Goal: Use online tool/utility: Utilize a website feature to perform a specific function

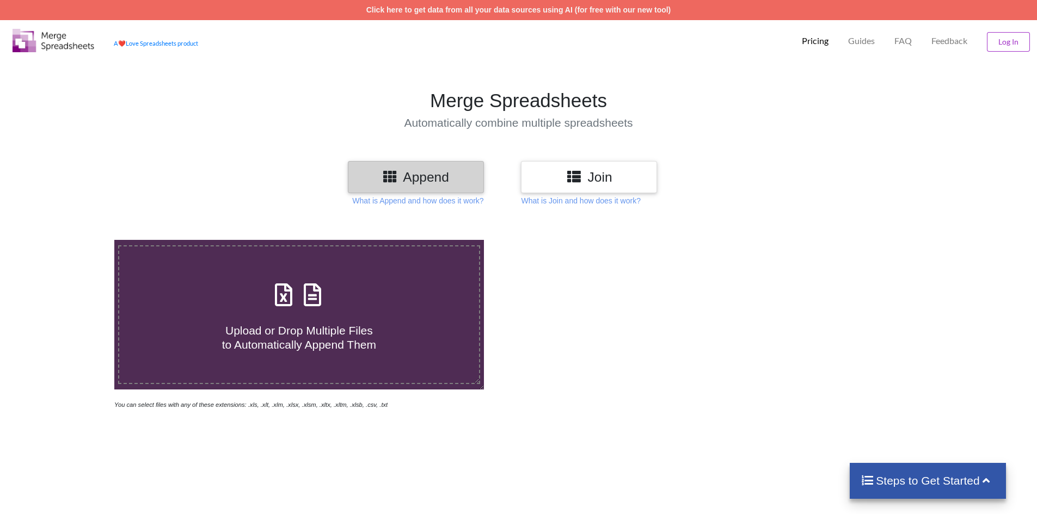
click at [619, 169] on h3 "Join" at bounding box center [589, 177] width 120 height 16
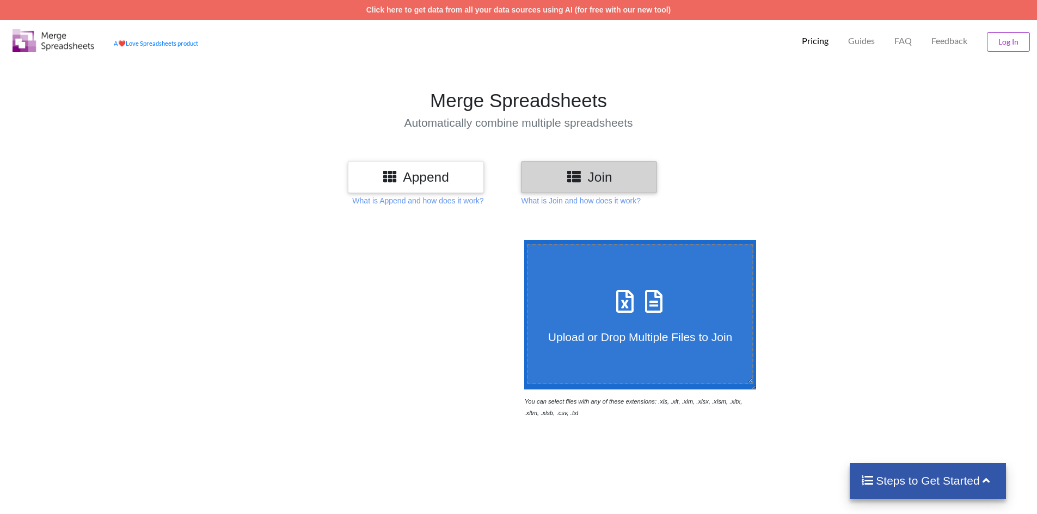
click at [623, 318] on h4 "Upload or Drop Multiple Files to Join" at bounding box center [640, 330] width 225 height 27
click at [521, 240] on input "Upload or Drop Multiple Files to Join" at bounding box center [521, 240] width 0 height 0
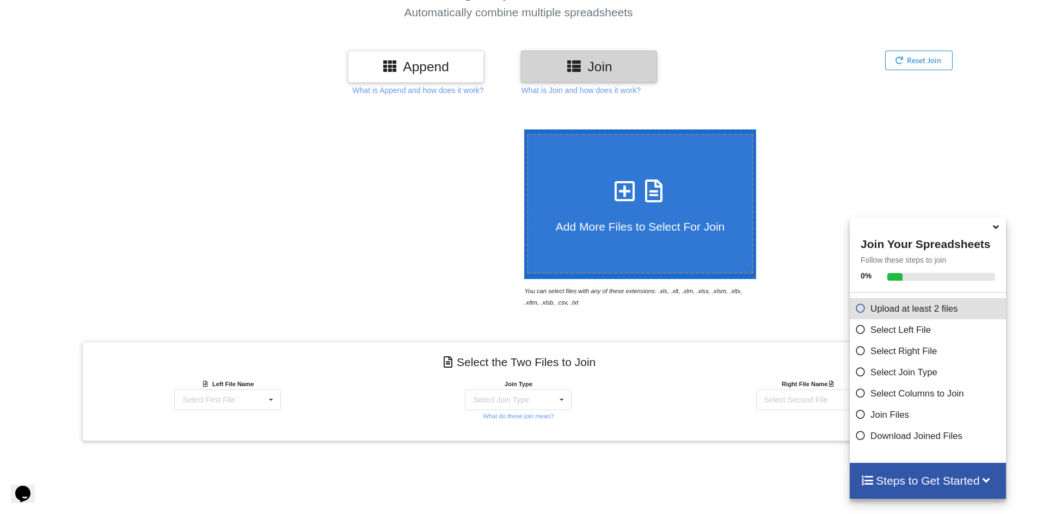
scroll to position [110, 0]
click at [602, 66] on h3 "Join" at bounding box center [589, 67] width 120 height 16
click at [902, 188] on div "Add More Files to Select For Join You can select files with any of these extens…" at bounding box center [737, 219] width 439 height 178
click at [593, 66] on h3 "Join" at bounding box center [589, 67] width 120 height 16
click at [625, 198] on icon at bounding box center [624, 186] width 27 height 23
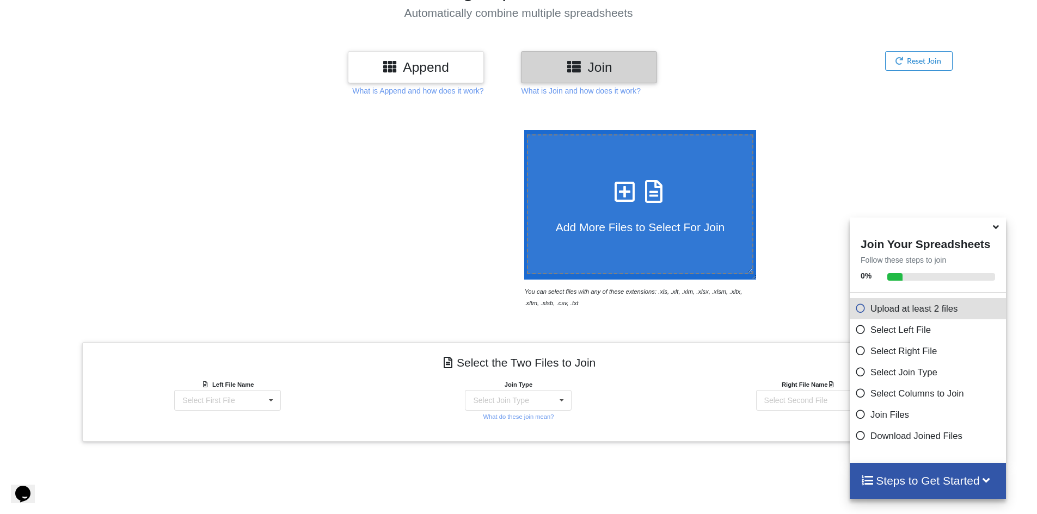
click at [521, 130] on input "Add More Files to Select For Join" at bounding box center [521, 130] width 0 height 0
type input "C:\fakepath\COOP TV updload.csv"
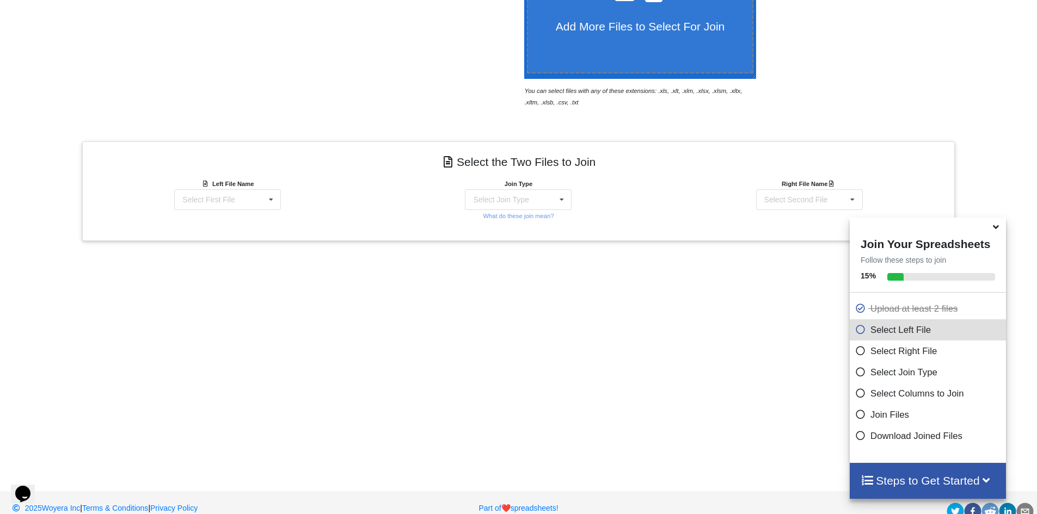
scroll to position [328, 0]
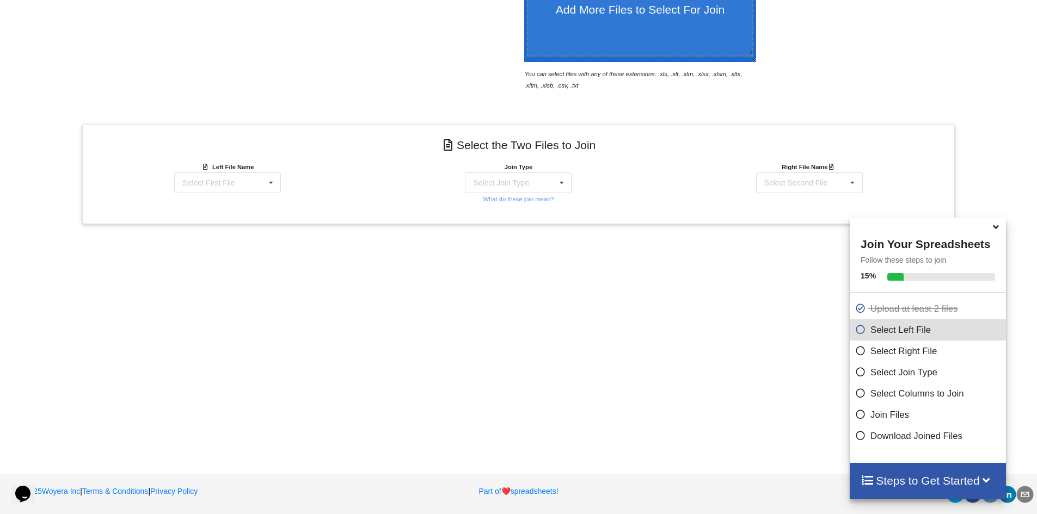
click at [681, 410] on div "Add More Files to Select For Join You can select files with any of these extens…" at bounding box center [518, 171] width 1037 height 562
click at [263, 185] on icon at bounding box center [271, 183] width 16 height 20
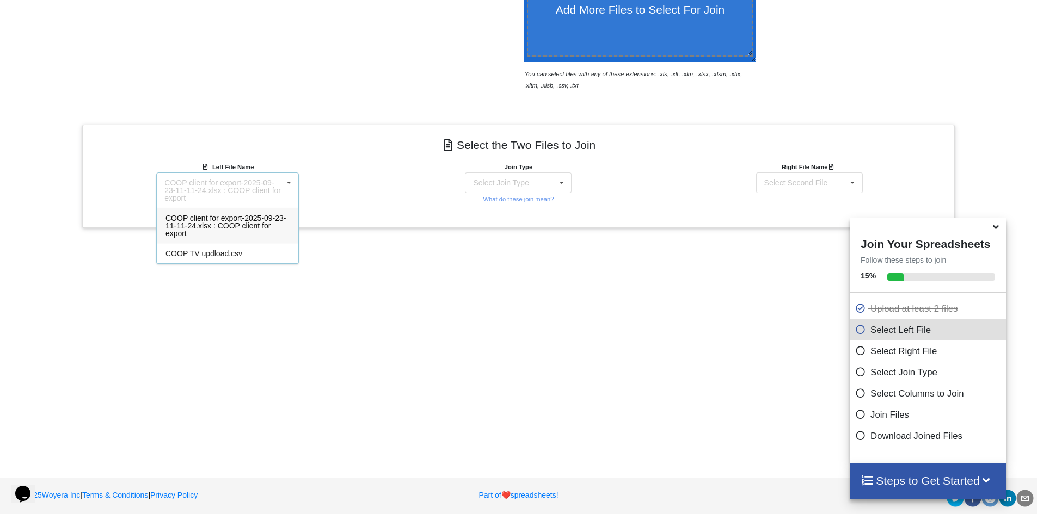
click at [233, 230] on div "COOP client for export-2025-09-23-11-11-24.xlsx : COOP client for export" at bounding box center [227, 225] width 141 height 35
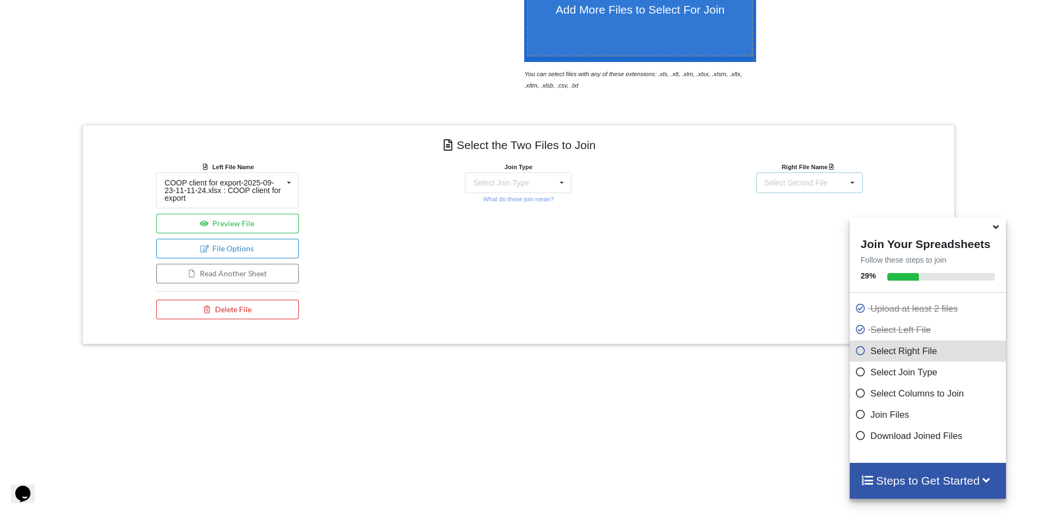
click at [800, 184] on div "Select Second File" at bounding box center [796, 183] width 64 height 8
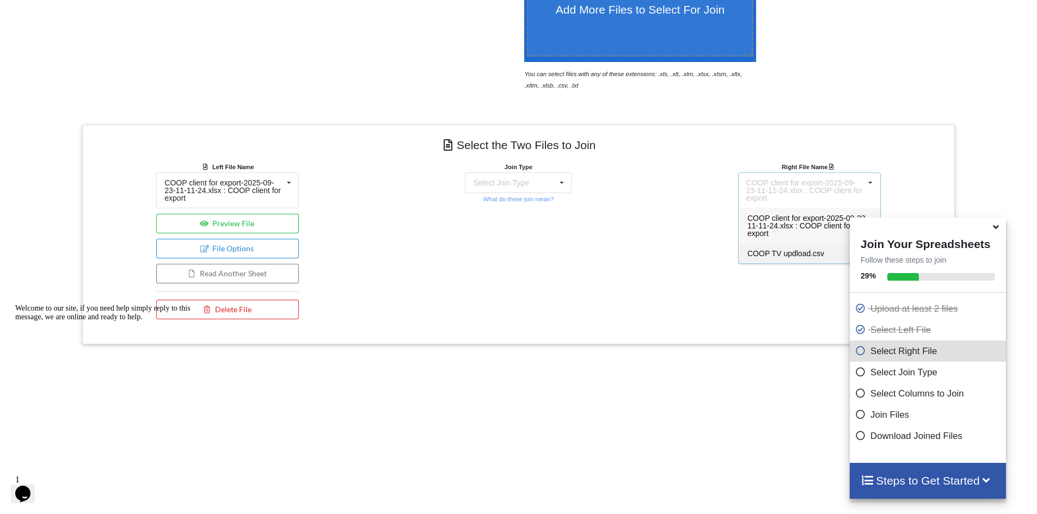
click at [786, 254] on span "COOP TV updload.csv" at bounding box center [785, 253] width 77 height 9
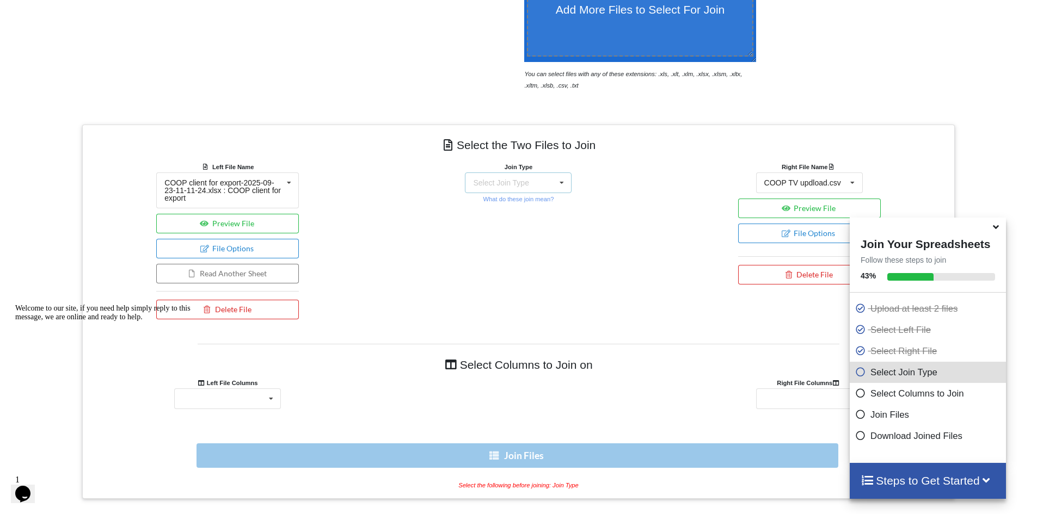
click at [542, 178] on div "Select Join Type INNER JOIN LEFT JOIN RIGHT JOIN FULL JOIN" at bounding box center [518, 183] width 107 height 21
click at [521, 208] on span "INNER JOIN" at bounding box center [513, 210] width 43 height 9
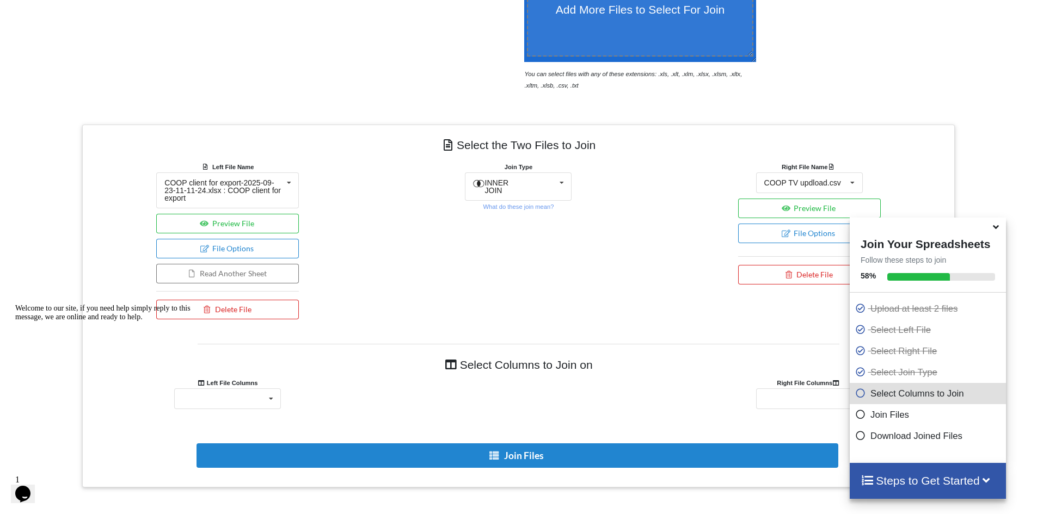
click at [260, 386] on div "Left File Columns" at bounding box center [227, 382] width 143 height 11
click at [263, 397] on icon at bounding box center [271, 399] width 16 height 20
click at [237, 395] on span "Case Safe Contact ID" at bounding box center [219, 399] width 73 height 9
click at [828, 399] on div "Case Safe Contact ID Business Hours Notes start date and time Visit Type Assign…" at bounding box center [809, 399] width 107 height 21
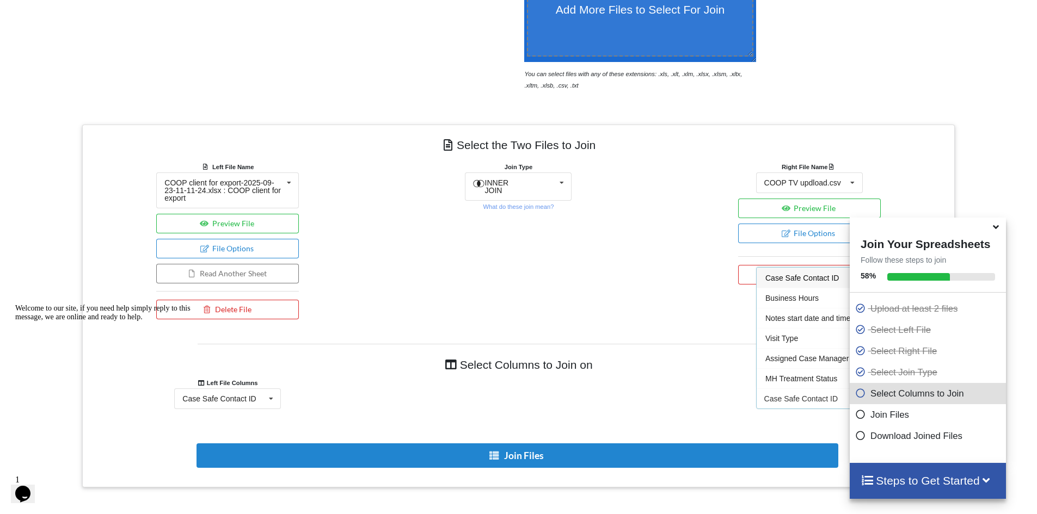
click at [800, 399] on div "Case Safe Contact ID" at bounding box center [800, 399] width 73 height 8
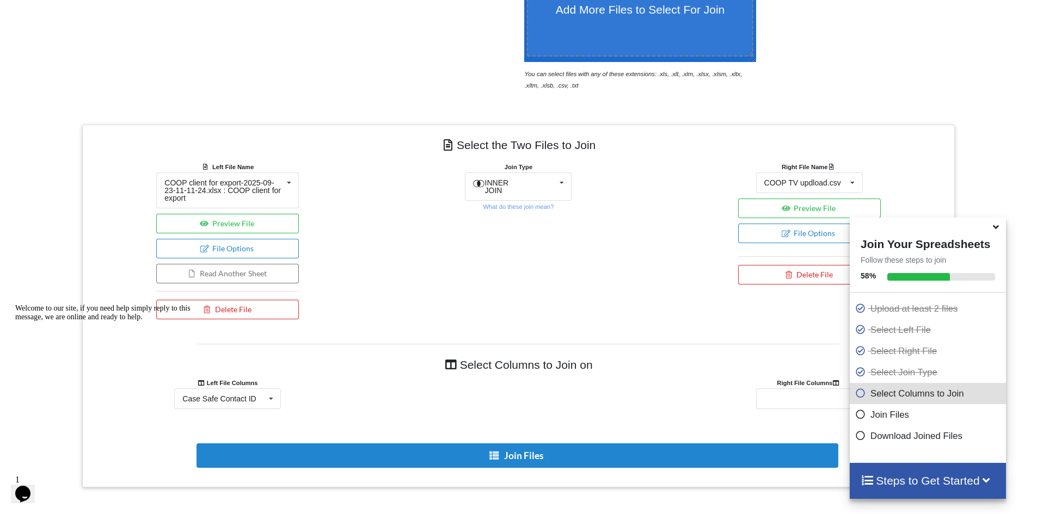
click at [997, 230] on icon at bounding box center [995, 225] width 11 height 10
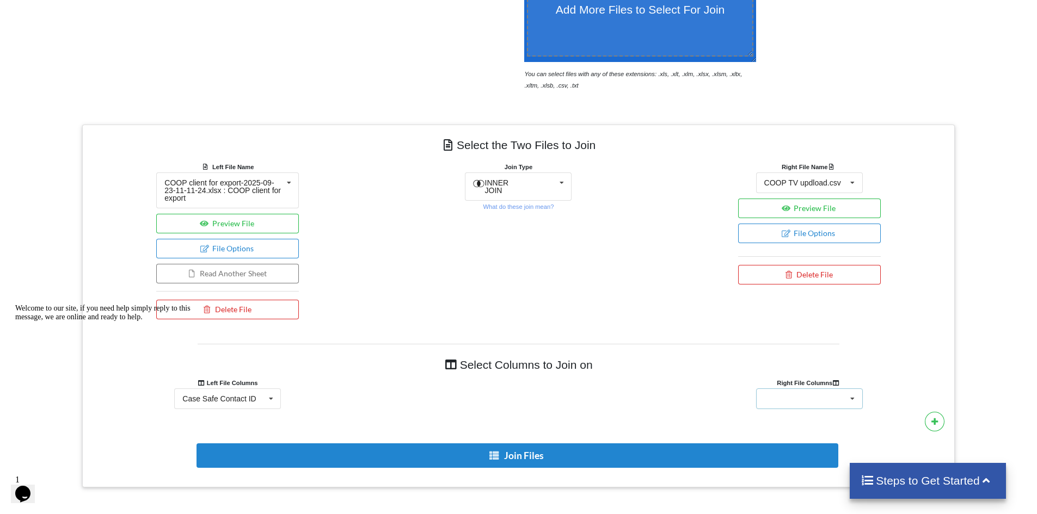
click at [834, 399] on div "Case Safe Contact ID Business Hours Notes start date and time Visit Type Assign…" at bounding box center [809, 399] width 107 height 21
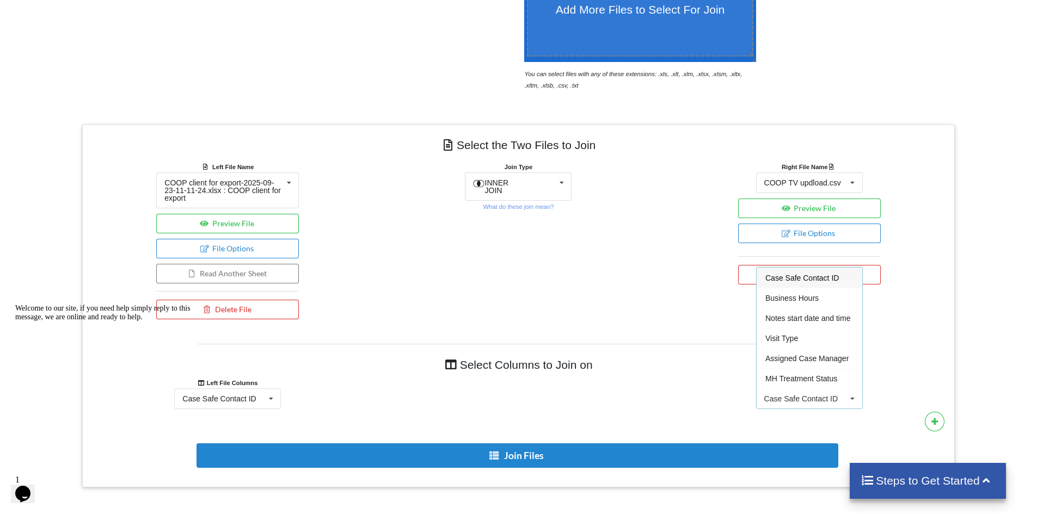
click at [802, 398] on div "Case Safe Contact ID" at bounding box center [800, 399] width 73 height 8
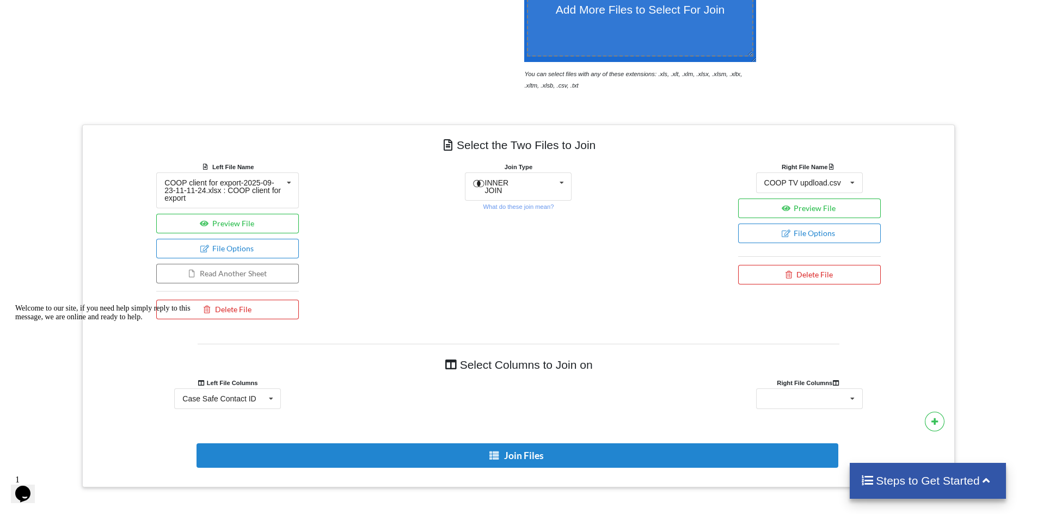
click at [494, 373] on h4 "Select Columns to Join on" at bounding box center [519, 365] width 642 height 24
click at [547, 365] on h4 "Select Columns to Join on" at bounding box center [519, 365] width 642 height 24
click at [820, 403] on div "Case Safe Contact ID Business Hours Notes start date and time Visit Type Assign…" at bounding box center [809, 399] width 107 height 21
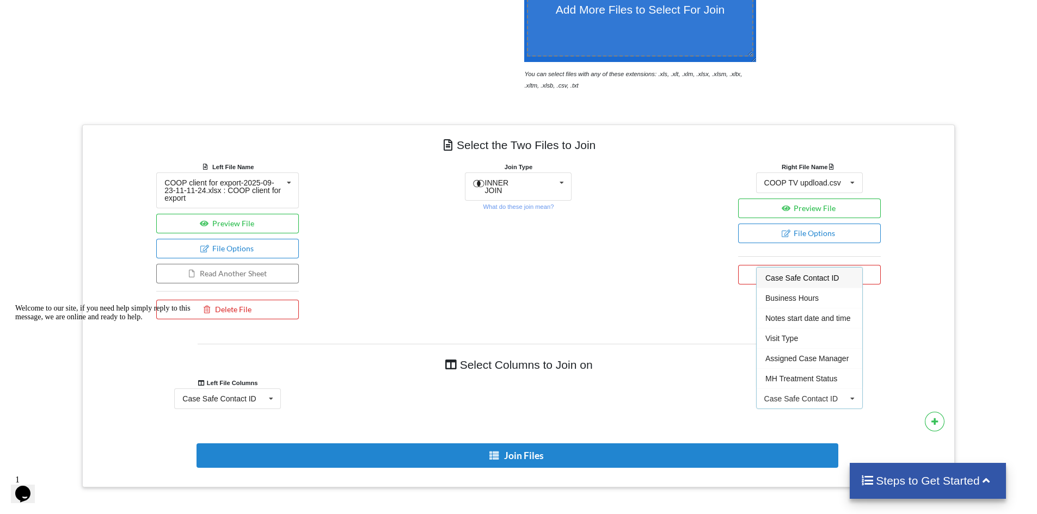
click at [781, 397] on div "Case Safe Contact ID" at bounding box center [800, 399] width 73 height 8
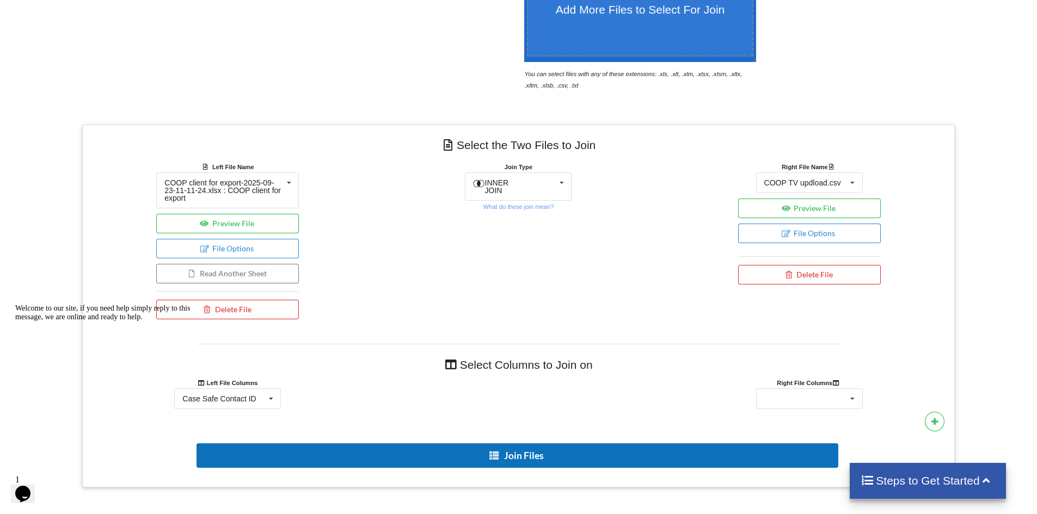
click at [598, 458] on button "Join Files" at bounding box center [517, 456] width 642 height 24
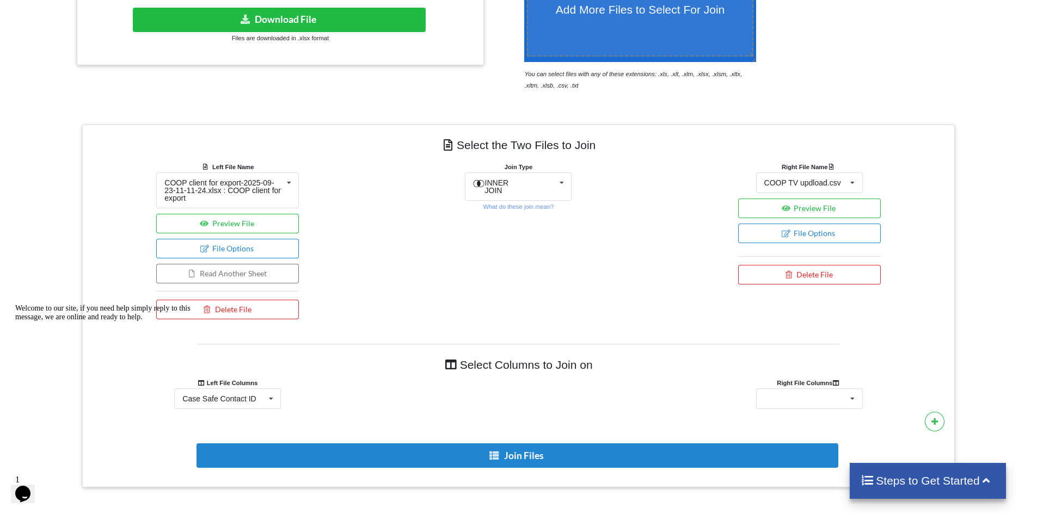
click at [564, 367] on h4 "Select Columns to Join on" at bounding box center [519, 365] width 642 height 24
click at [797, 396] on div "Case Safe Contact ID Business Hours Notes start date and time Visit Type Assign…" at bounding box center [809, 399] width 107 height 21
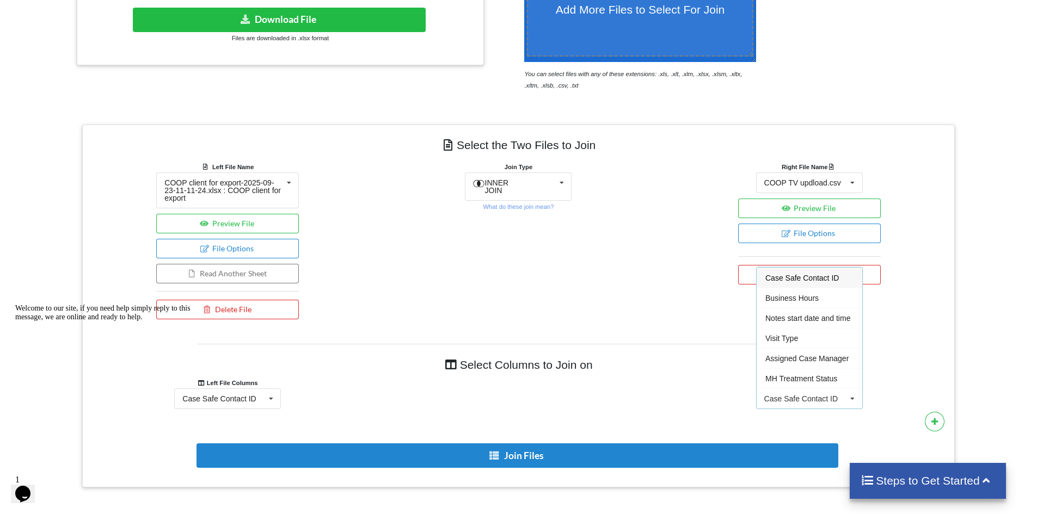
click at [794, 274] on span "Case Safe Contact ID" at bounding box center [801, 278] width 73 height 9
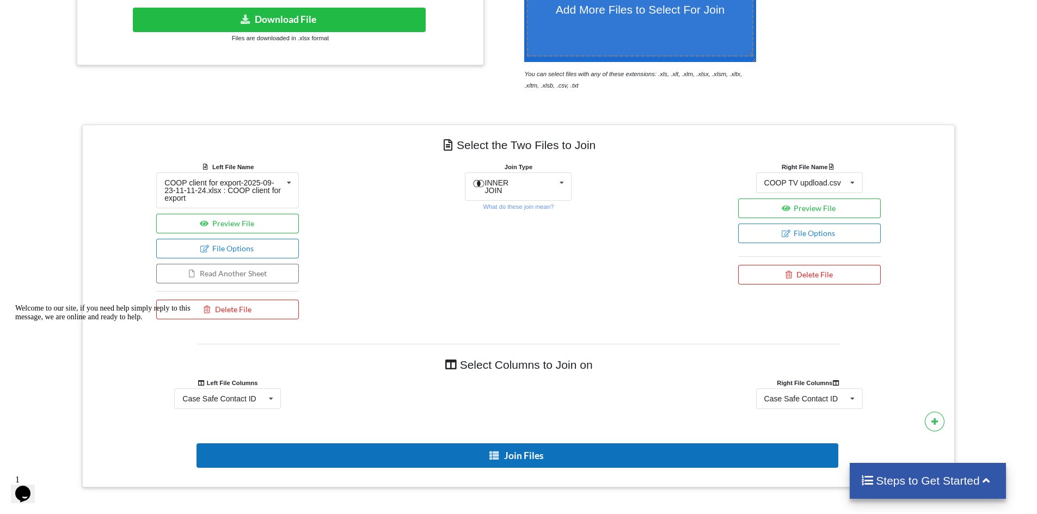
click at [577, 461] on button "Join Files" at bounding box center [517, 456] width 642 height 24
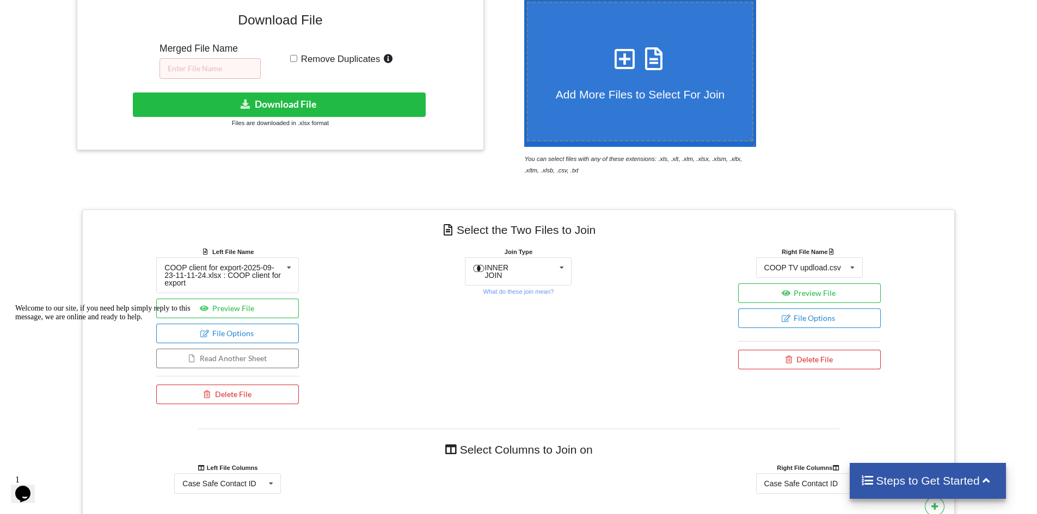
scroll to position [164, 0]
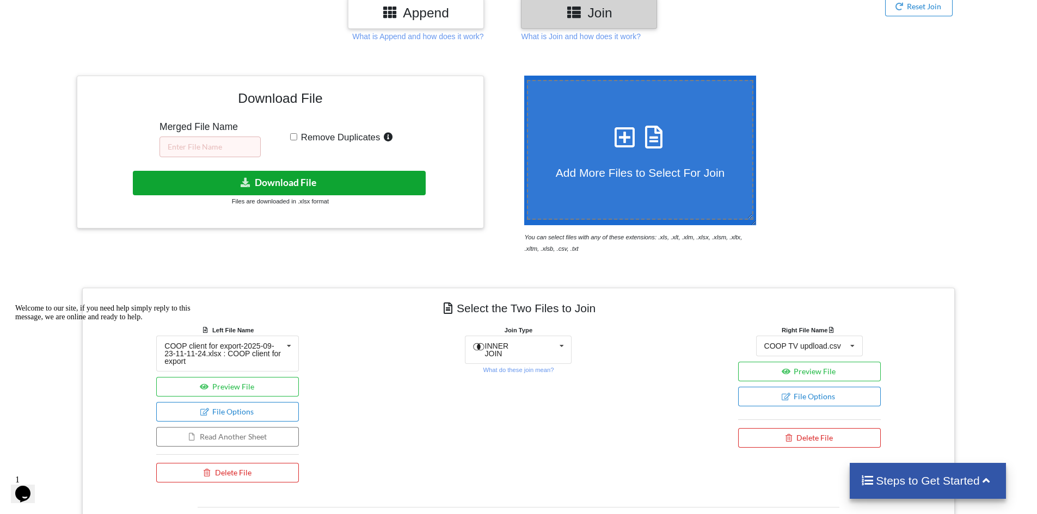
click at [261, 179] on button "Download File" at bounding box center [279, 183] width 293 height 24
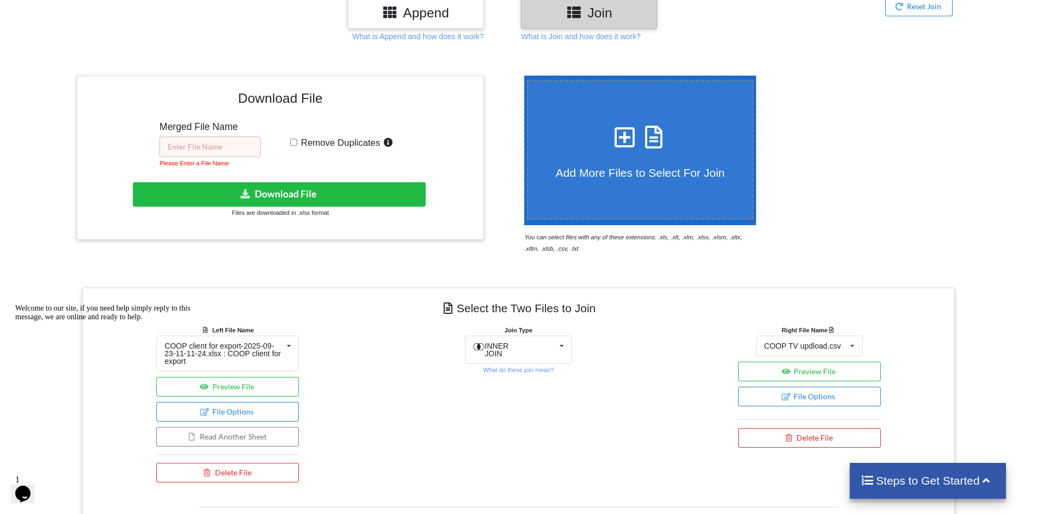
click at [224, 149] on input "text" at bounding box center [209, 147] width 101 height 21
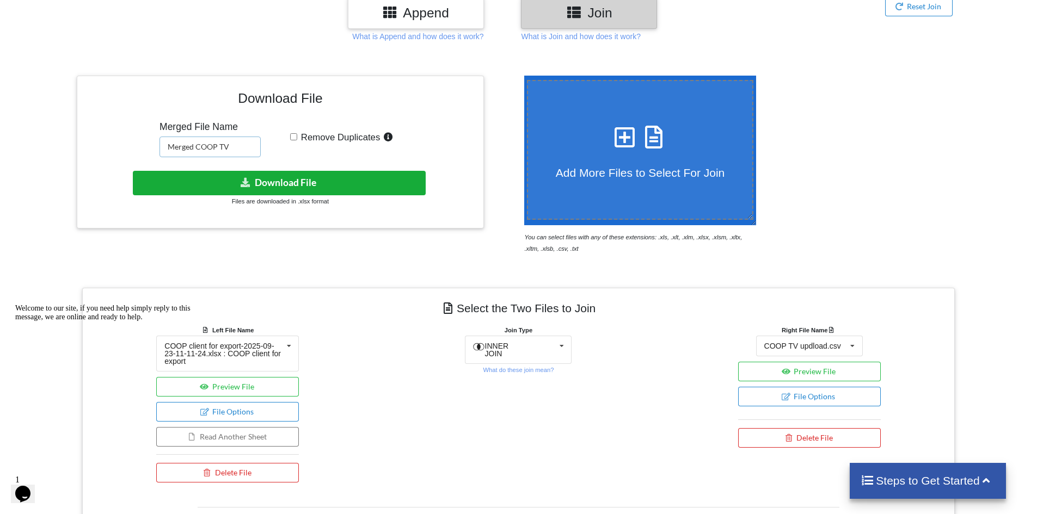
type input "Merged COOP TV"
click at [269, 183] on button "Download File" at bounding box center [279, 183] width 293 height 24
